Goal: Navigation & Orientation: Find specific page/section

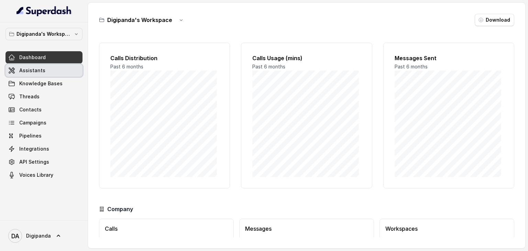
click at [34, 75] on link "Assistants" at bounding box center [44, 70] width 77 height 12
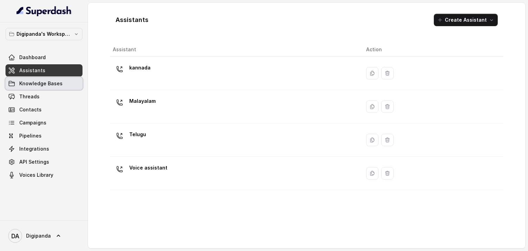
click at [51, 81] on span "Knowledge Bases" at bounding box center [40, 83] width 43 height 7
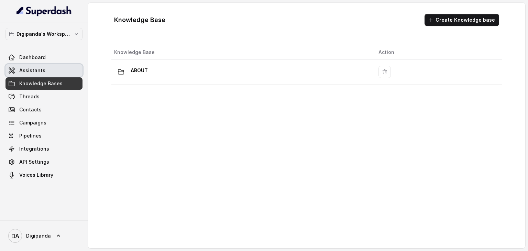
click at [44, 73] on link "Assistants" at bounding box center [44, 70] width 77 height 12
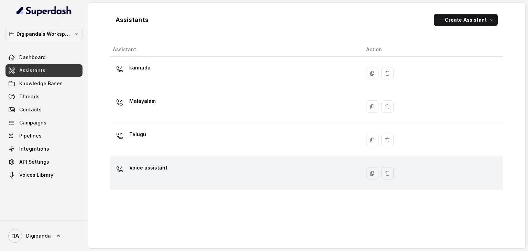
click at [212, 166] on div "Voice assistant" at bounding box center [234, 173] width 242 height 22
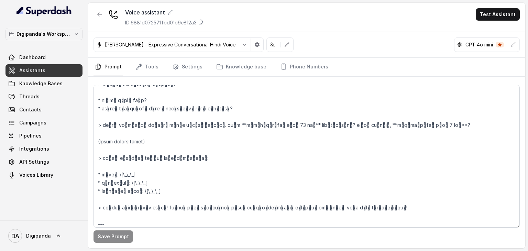
scroll to position [797, 0]
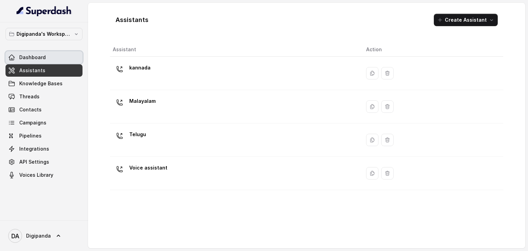
click at [50, 57] on link "Dashboard" at bounding box center [44, 57] width 77 height 12
